Goal: Book appointment/travel/reservation

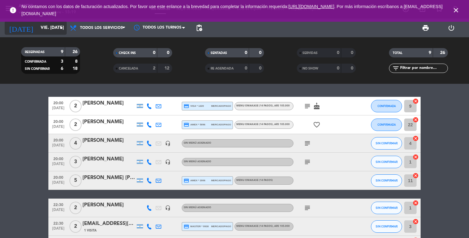
click at [51, 32] on input "vie. [DATE]" at bounding box center [67, 27] width 59 height 11
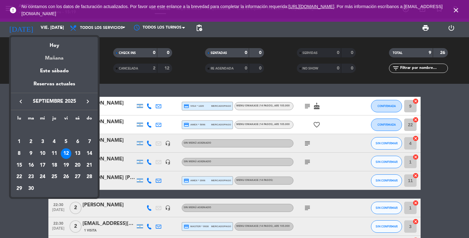
click at [57, 60] on div "Mañana" at bounding box center [54, 56] width 87 height 13
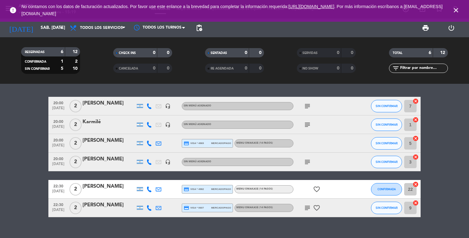
click at [456, 8] on icon "close" at bounding box center [456, 10] width 7 height 7
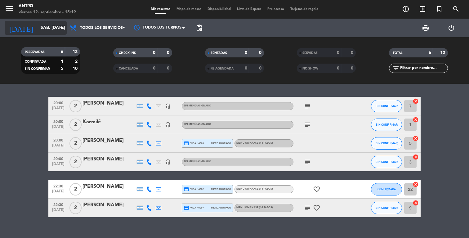
click at [38, 25] on input "sáb. [DATE]" at bounding box center [67, 27] width 59 height 11
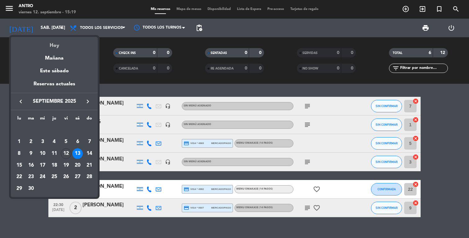
click at [45, 49] on div "Hoy" at bounding box center [54, 43] width 87 height 13
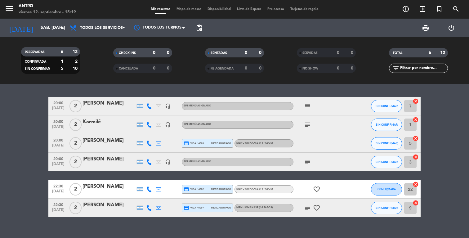
type input "vie. [DATE]"
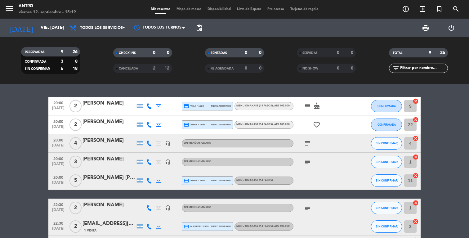
click at [273, 178] on div "MENU OMAKASE (14 PASOS)" at bounding box center [264, 181] width 59 height 8
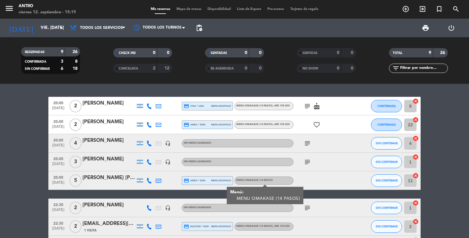
click at [273, 178] on div "MENU OMAKASE (14 PASOS)" at bounding box center [264, 181] width 59 height 8
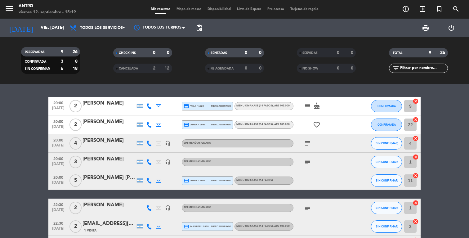
click at [308, 164] on icon "subject" at bounding box center [307, 161] width 7 height 7
click at [304, 140] on icon "subject" at bounding box center [307, 143] width 7 height 7
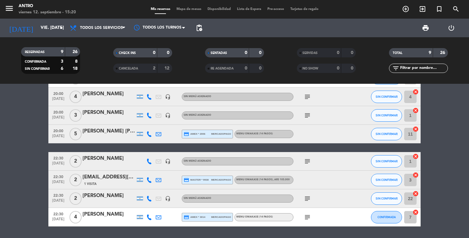
scroll to position [46, 0]
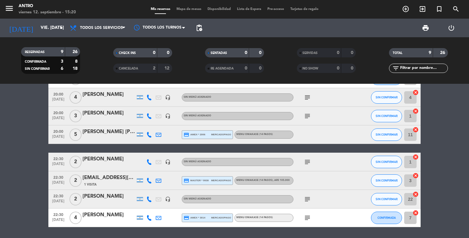
click at [109, 179] on div "[EMAIL_ADDRESS][DOMAIN_NAME]" at bounding box center [109, 178] width 53 height 8
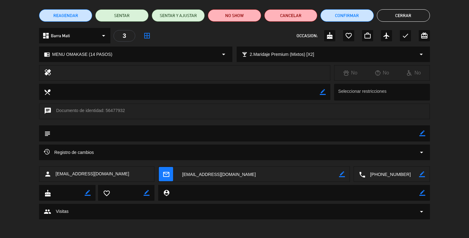
scroll to position [0, 0]
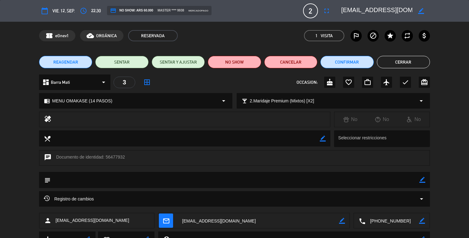
click at [416, 62] on button "Cerrar" at bounding box center [403, 62] width 53 height 12
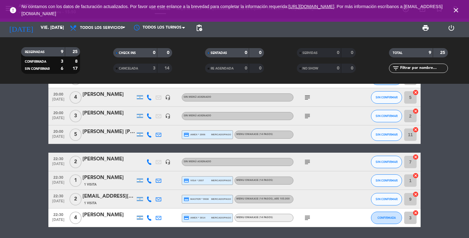
click at [457, 12] on icon "close" at bounding box center [456, 10] width 7 height 7
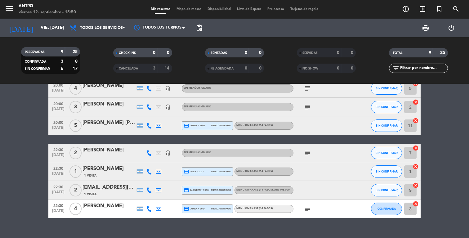
scroll to position [66, 0]
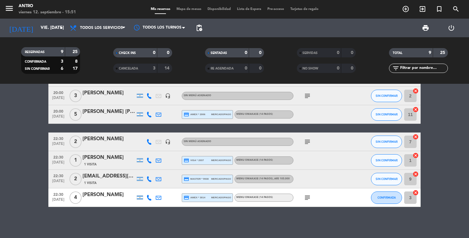
click at [310, 196] on icon "subject" at bounding box center [307, 197] width 7 height 7
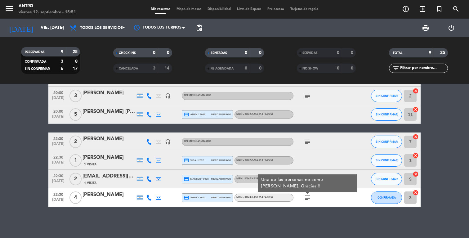
click at [310, 196] on icon "subject" at bounding box center [307, 197] width 7 height 7
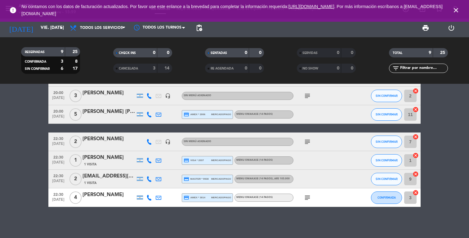
click at [454, 12] on icon "close" at bounding box center [456, 10] width 7 height 7
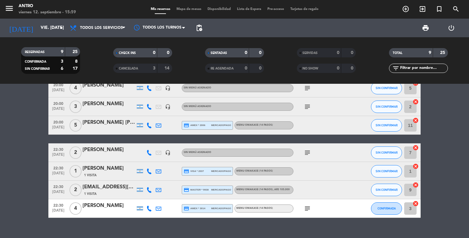
scroll to position [0, 0]
